Goal: Task Accomplishment & Management: Manage account settings

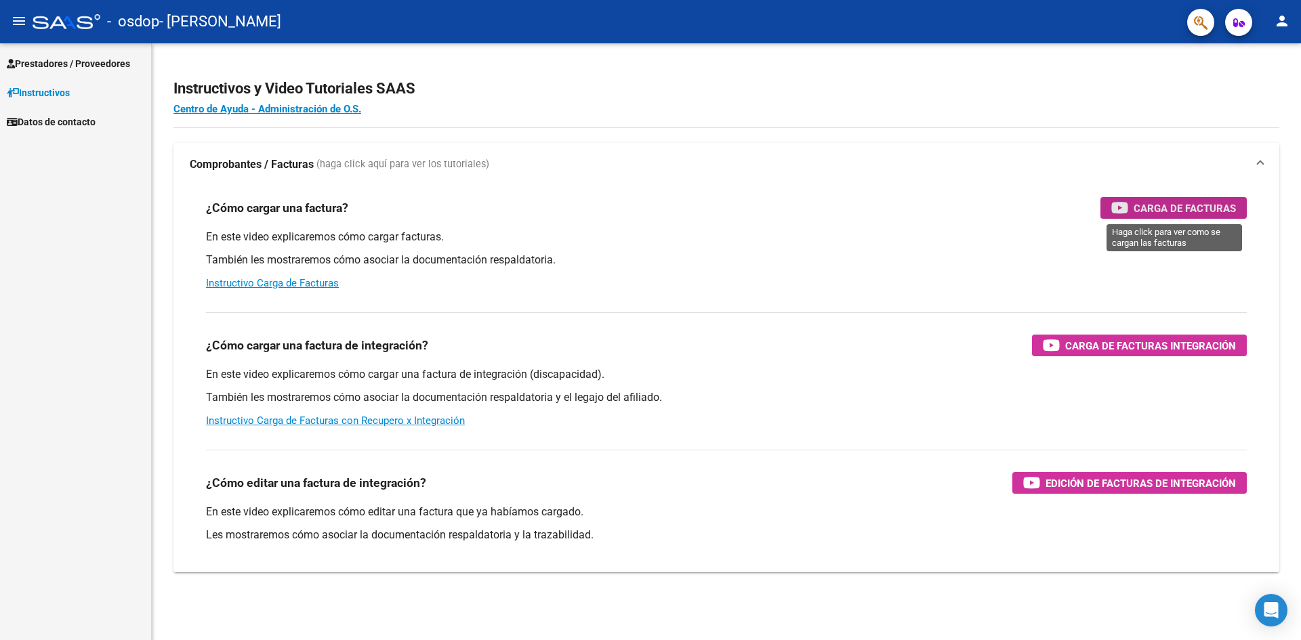
click at [1195, 209] on span "Carga de Facturas" at bounding box center [1184, 208] width 102 height 17
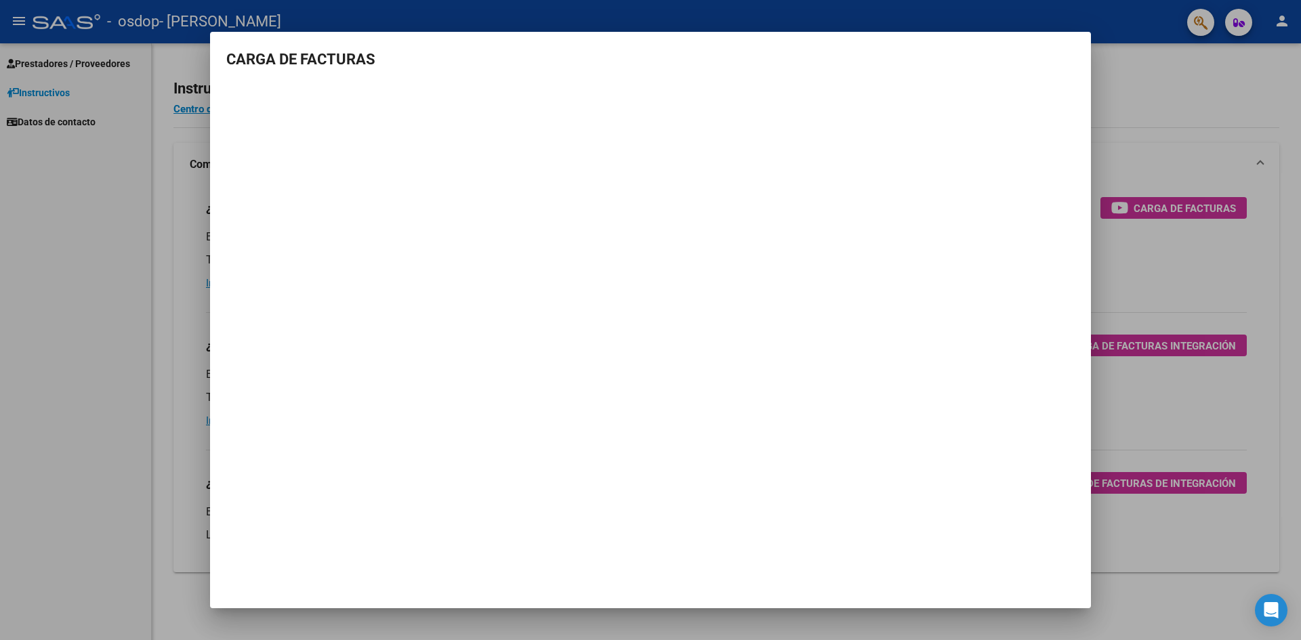
click at [1174, 138] on div at bounding box center [650, 320] width 1301 height 640
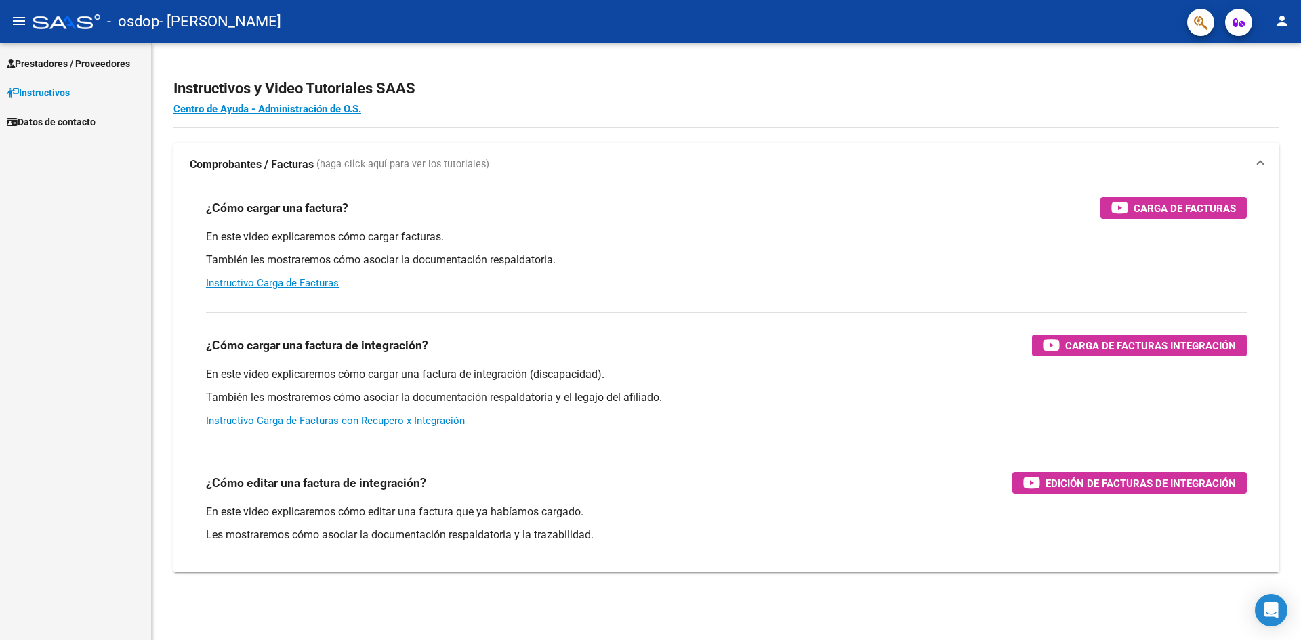
click at [73, 62] on span "Prestadores / Proveedores" at bounding box center [68, 63] width 123 height 15
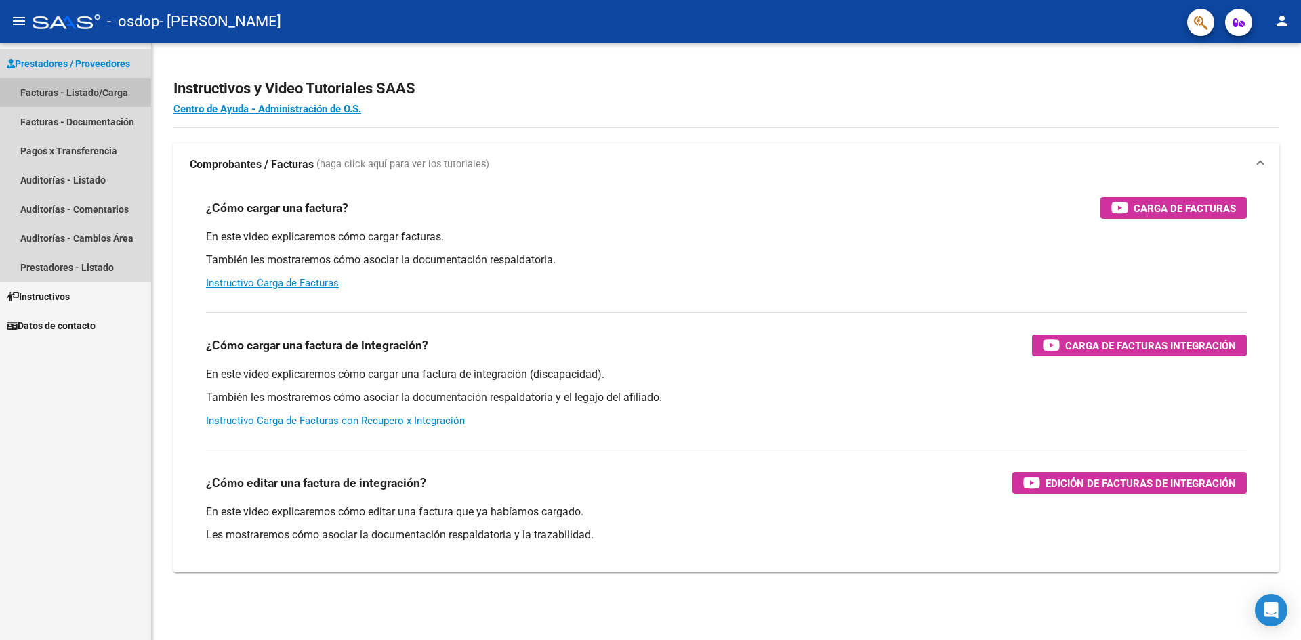
click at [97, 92] on link "Facturas - Listado/Carga" at bounding box center [75, 92] width 151 height 29
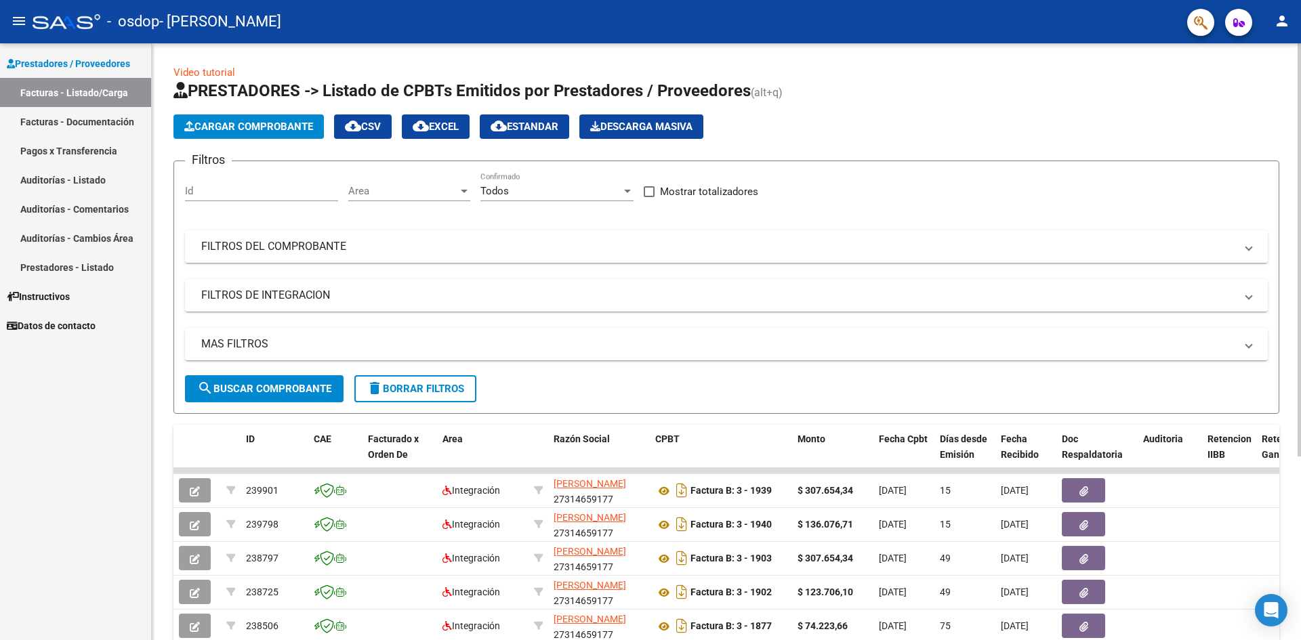
click at [262, 130] on span "Cargar Comprobante" at bounding box center [248, 127] width 129 height 12
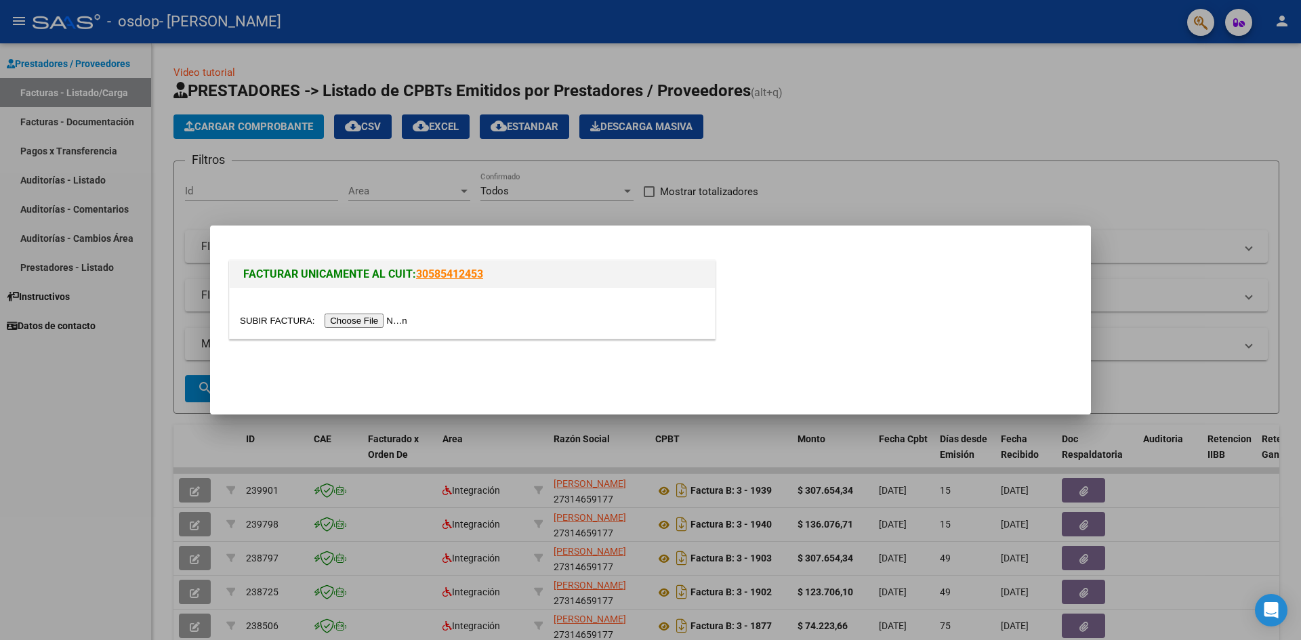
click at [831, 150] on div at bounding box center [650, 320] width 1301 height 640
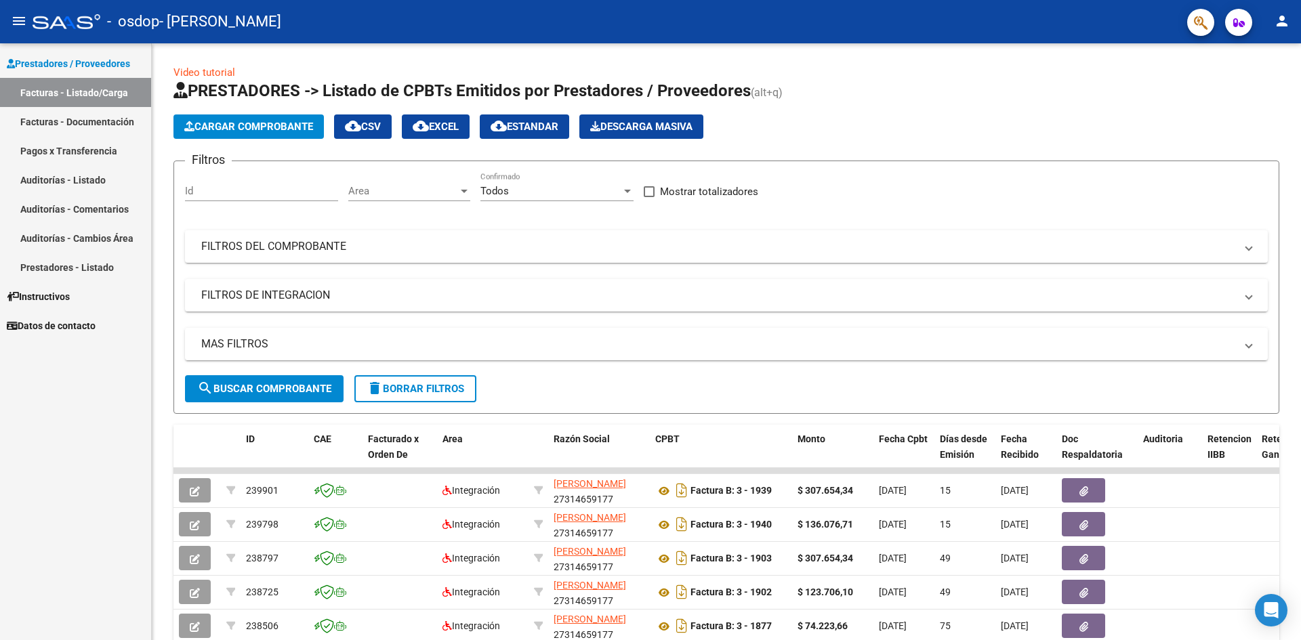
click at [104, 59] on span "Prestadores / Proveedores" at bounding box center [68, 63] width 123 height 15
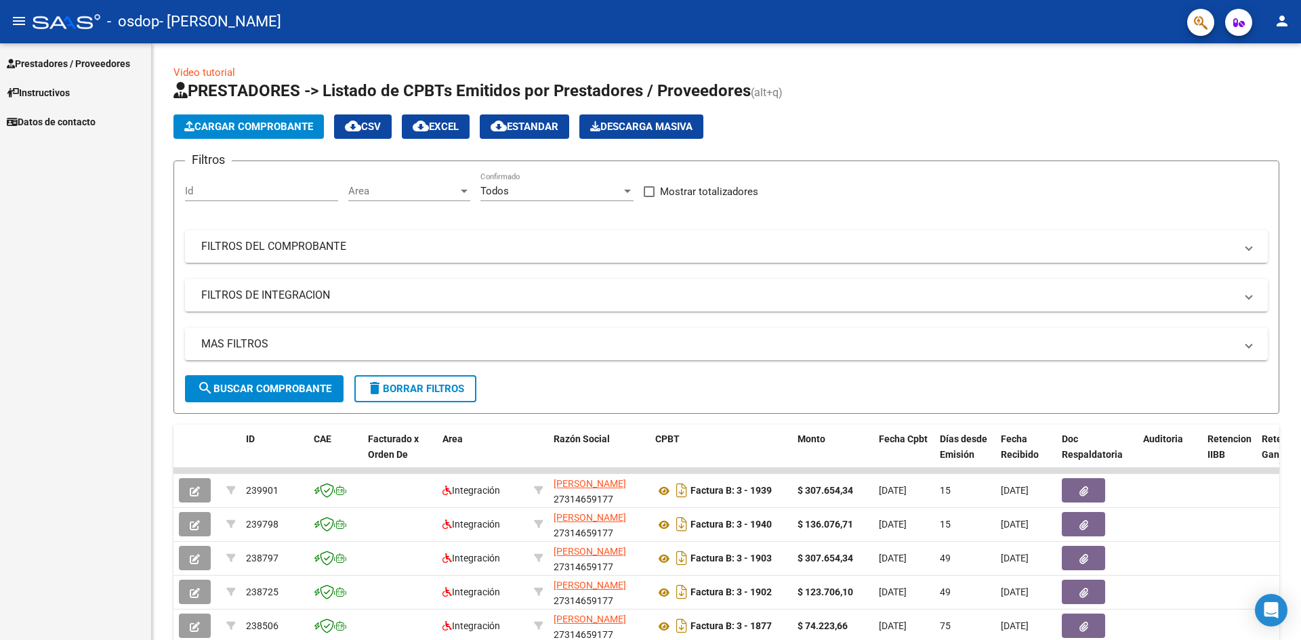
click at [104, 59] on span "Prestadores / Proveedores" at bounding box center [68, 63] width 123 height 15
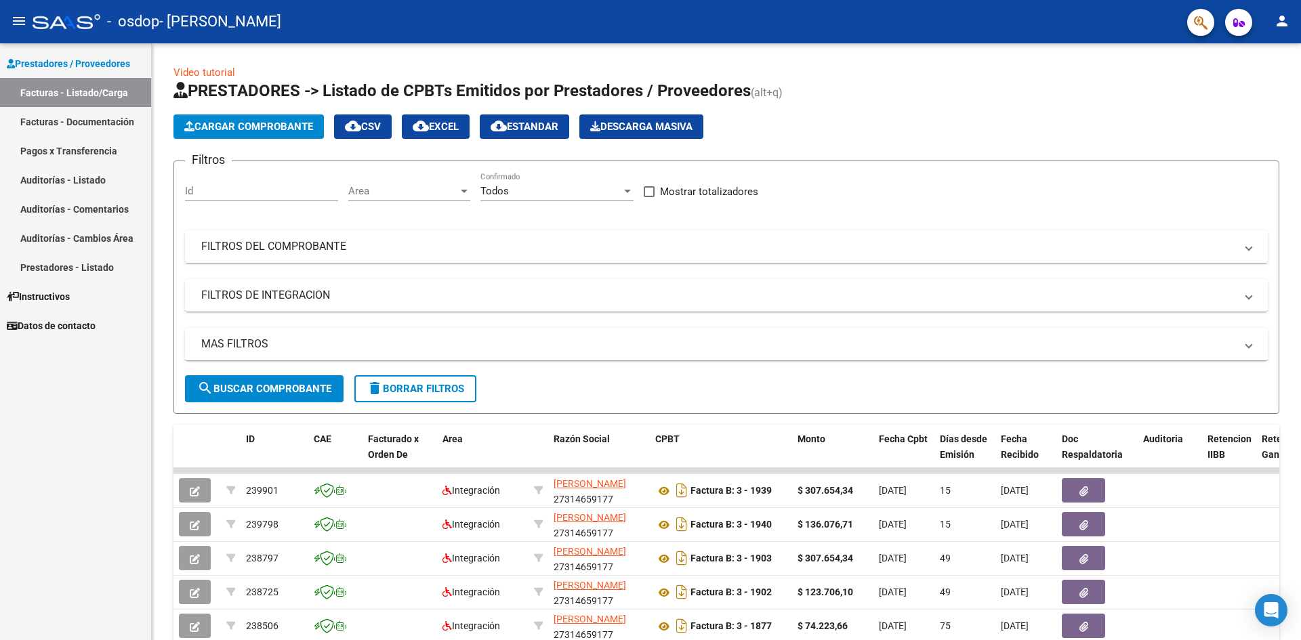
click at [1289, 26] on mat-icon "person" at bounding box center [1282, 21] width 16 height 16
click at [1266, 54] on button "person Mi Perfil" at bounding box center [1254, 57] width 83 height 33
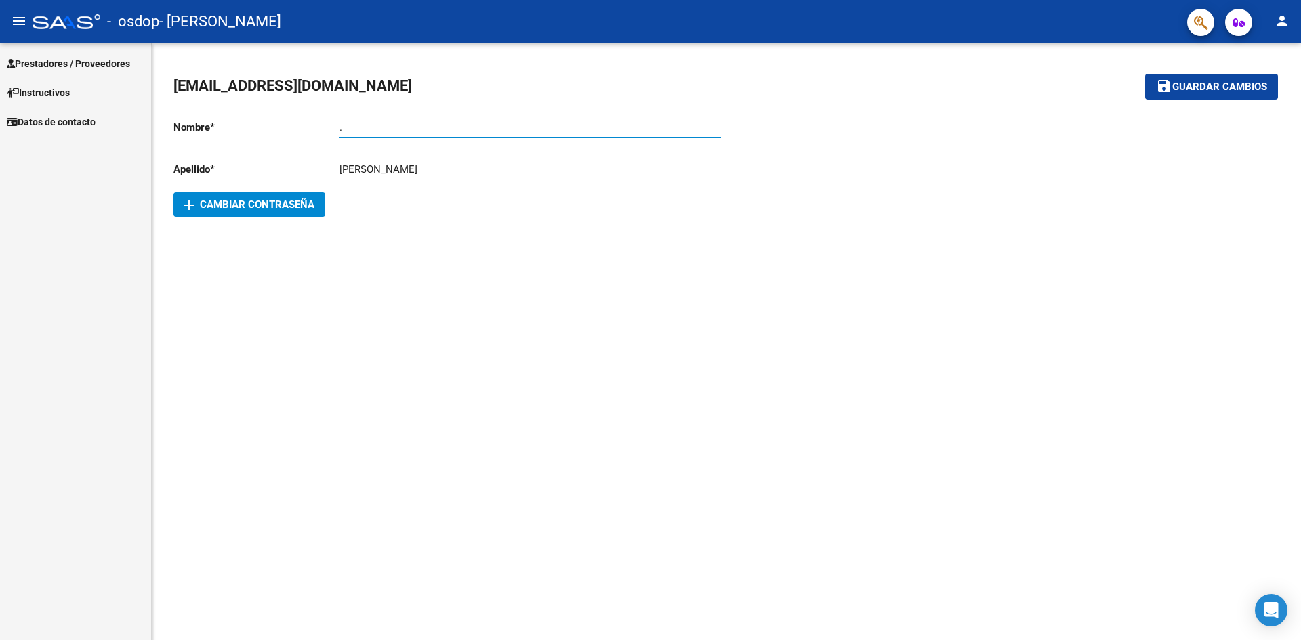
click at [379, 129] on input "." at bounding box center [529, 127] width 381 height 12
type input "[PERSON_NAME]"
drag, startPoint x: 465, startPoint y: 169, endPoint x: 248, endPoint y: 192, distance: 218.0
click at [248, 192] on div "Nombre * [PERSON_NAME] nombre Apellido * [PERSON_NAME] Ingresar apellido Email …" at bounding box center [449, 162] width 553 height 108
type input "[PERSON_NAME]"
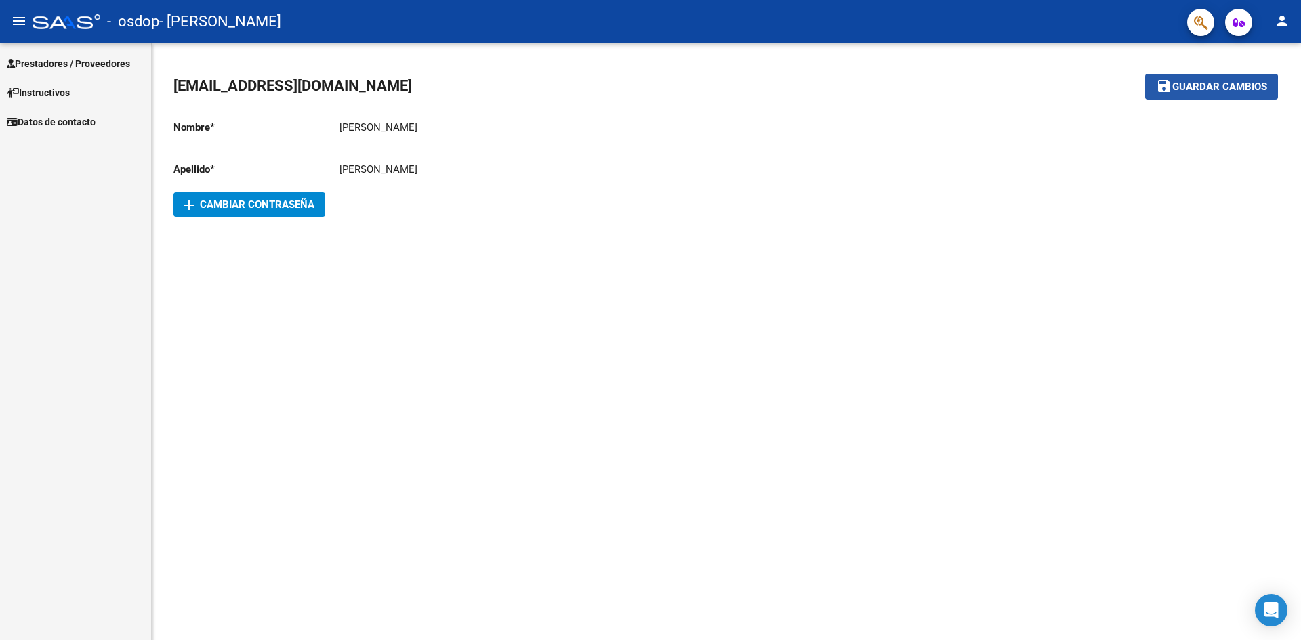
click at [1188, 90] on span "Guardar cambios" at bounding box center [1219, 87] width 95 height 12
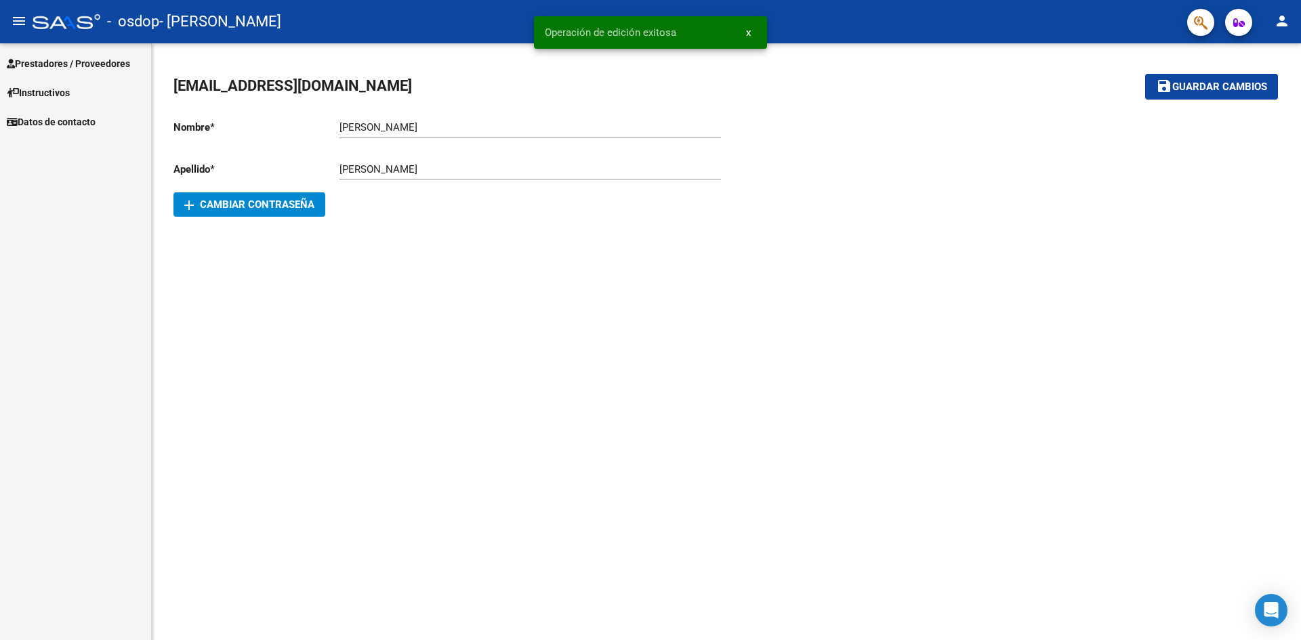
click at [925, 211] on div at bounding box center [1002, 162] width 553 height 108
click at [1242, 29] on span "button" at bounding box center [1239, 22] width 12 height 27
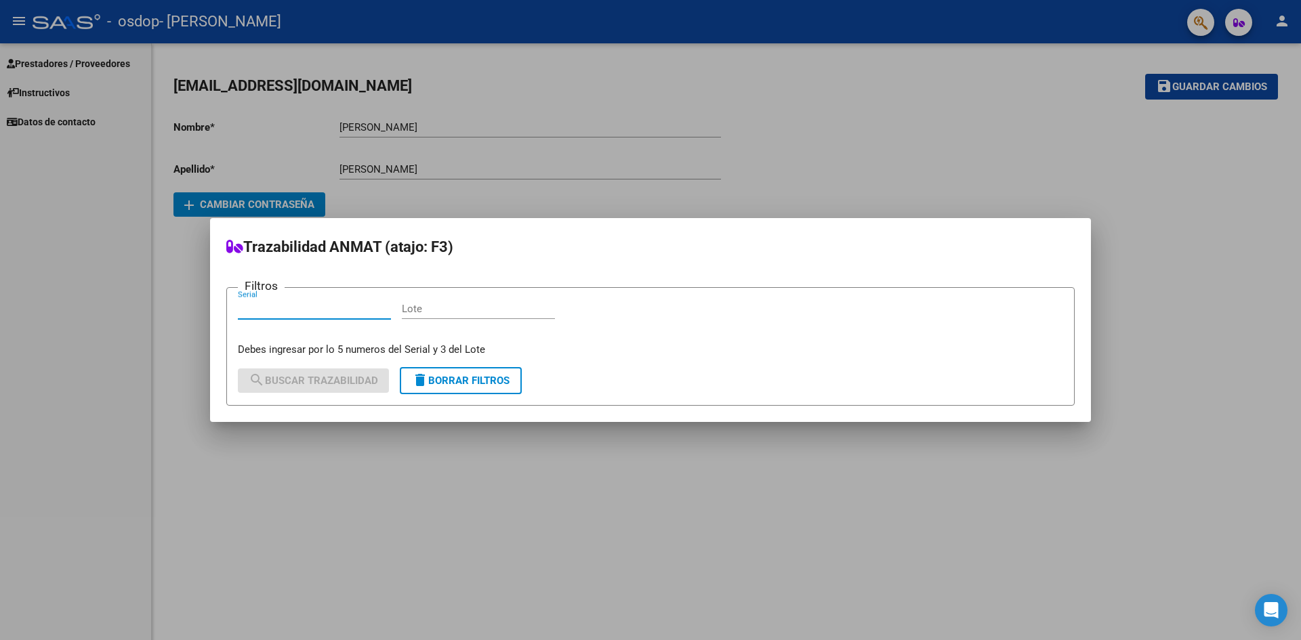
click at [887, 191] on div at bounding box center [650, 320] width 1301 height 640
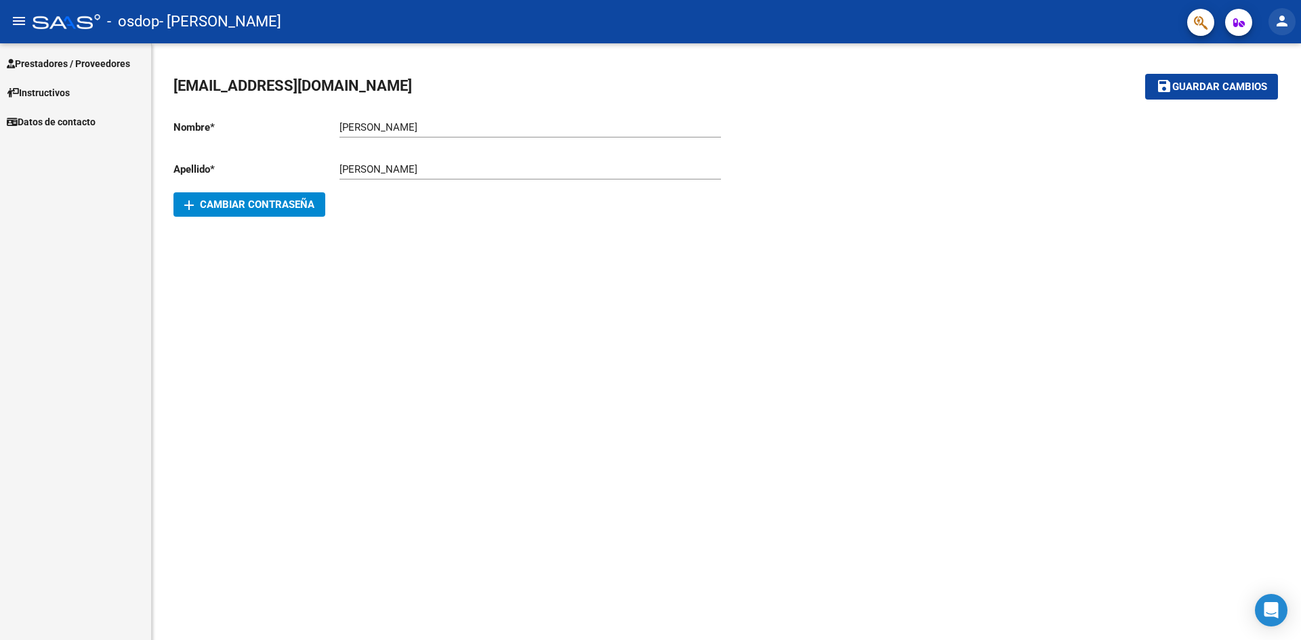
click at [1290, 24] on button "person" at bounding box center [1281, 21] width 27 height 27
click at [1254, 87] on button "exit_to_app Salir" at bounding box center [1254, 89] width 83 height 33
